Goal: Information Seeking & Learning: Find specific fact

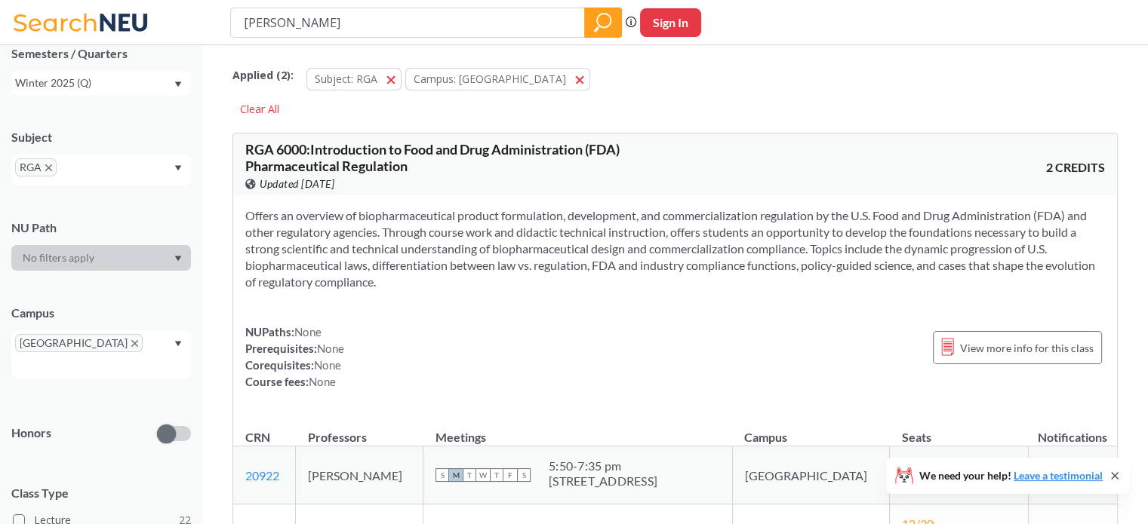
scroll to position [59, 0]
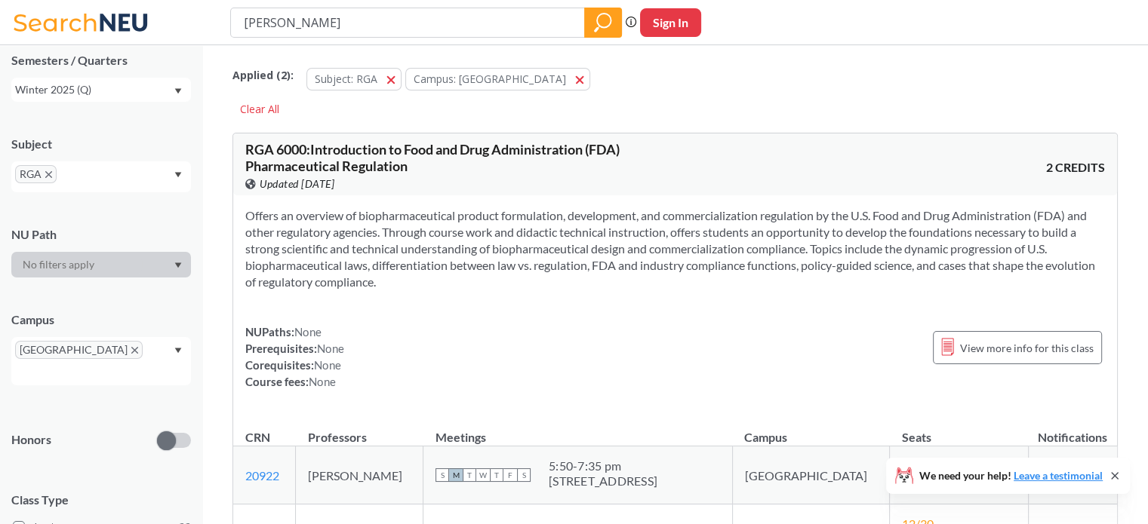
click at [417, 20] on input "[PERSON_NAME]" at bounding box center [407, 23] width 331 height 26
type input "[PERSON_NAME]"
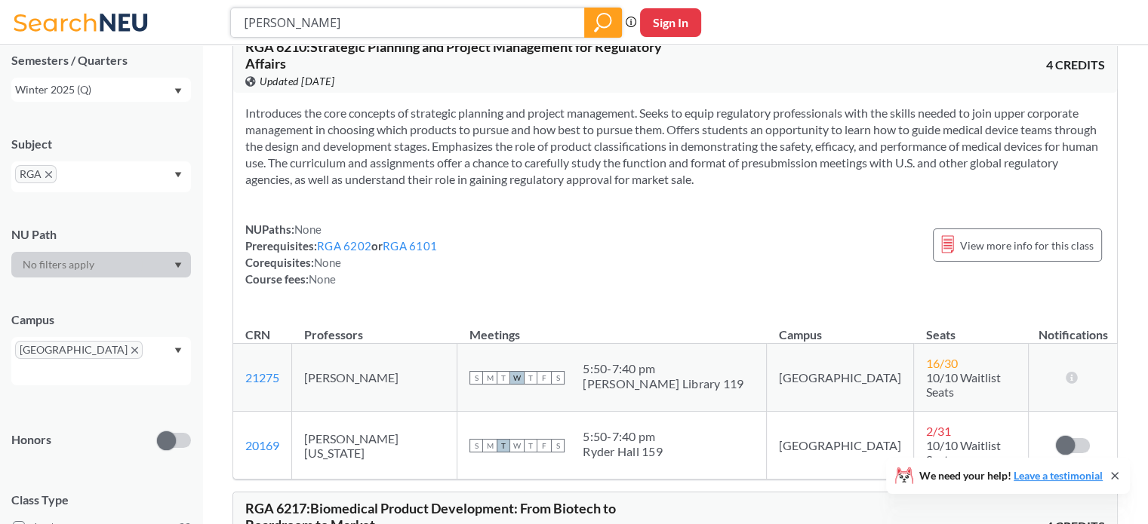
scroll to position [5098, 0]
click at [292, 344] on td "21275 View this section on Banner." at bounding box center [262, 378] width 59 height 68
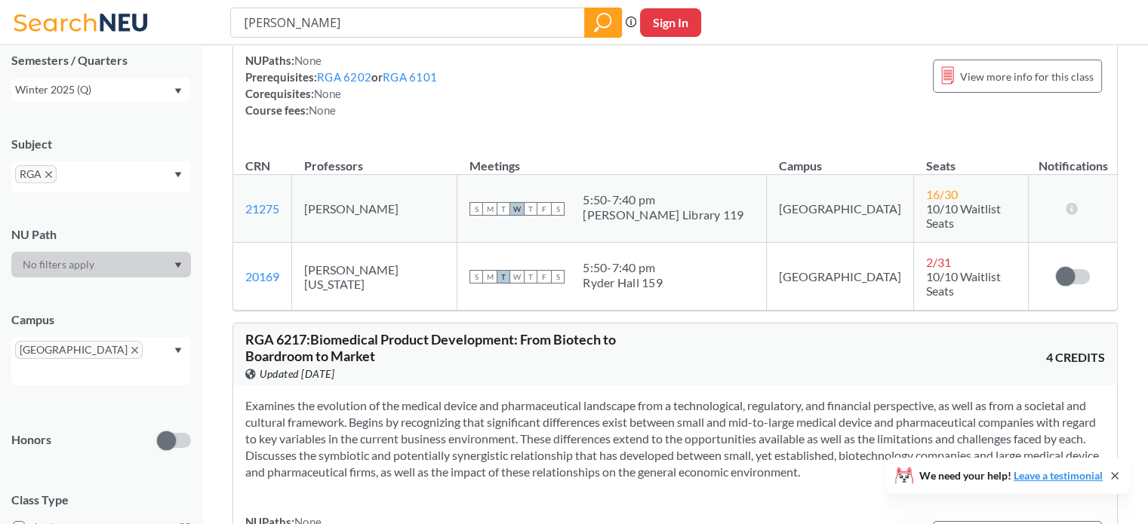
scroll to position [5286, 0]
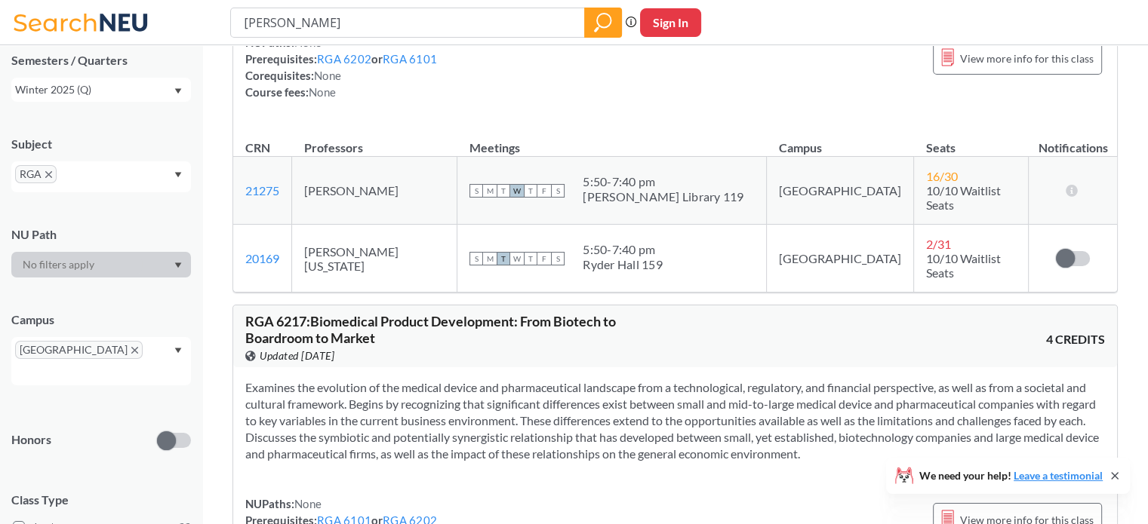
click at [667, 30] on button "Sign In" at bounding box center [670, 22] width 61 height 29
select select "US"
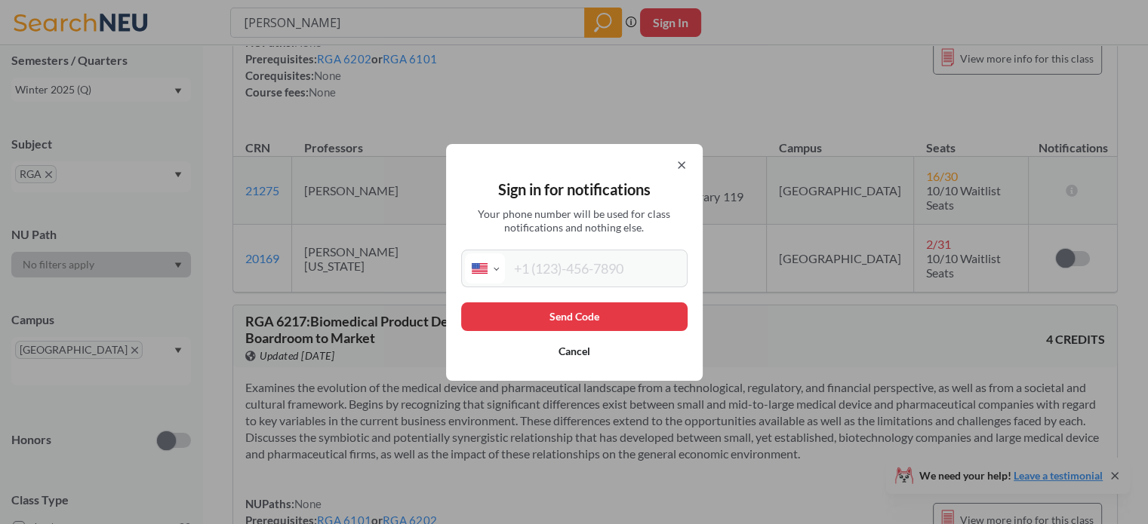
click at [681, 169] on icon at bounding box center [681, 165] width 12 height 12
